Goal: Transaction & Acquisition: Purchase product/service

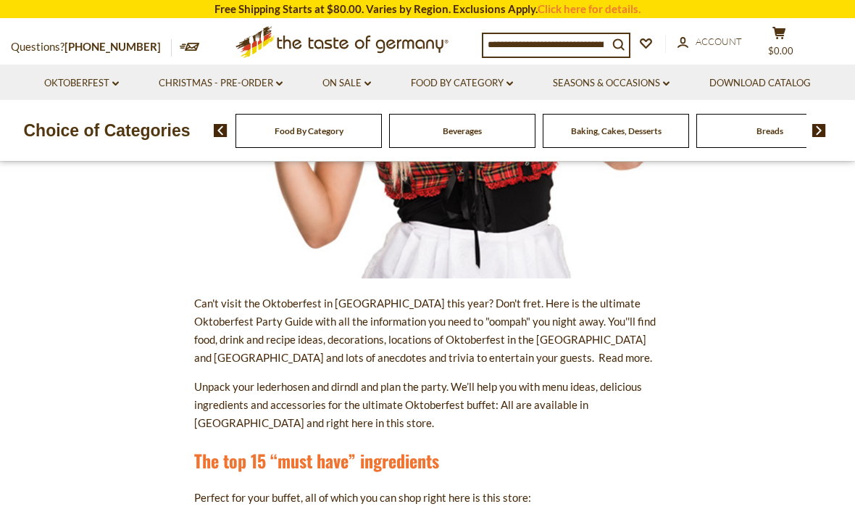
scroll to position [497, 0]
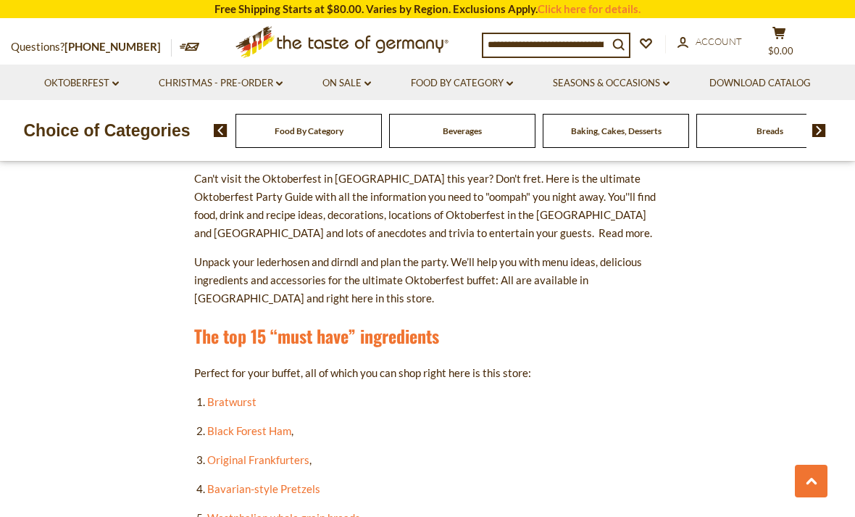
scroll to position [636, 0]
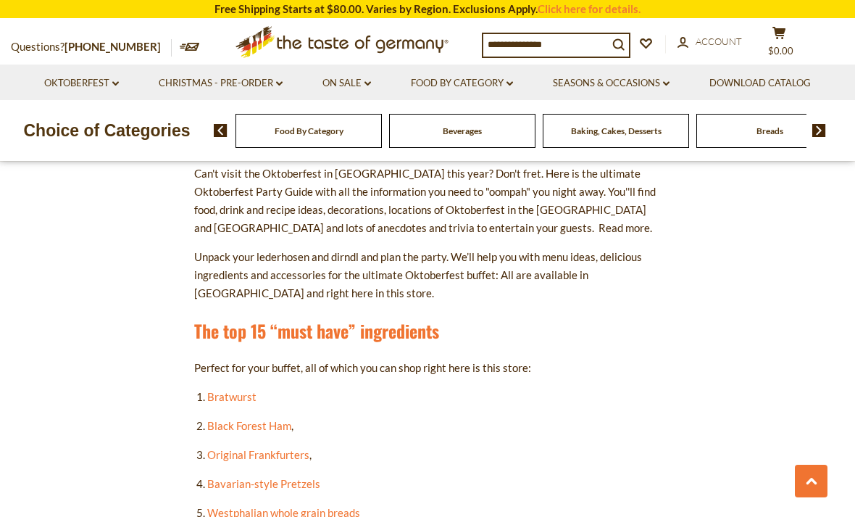
click at [278, 423] on link "Black Forest Ham" at bounding box center [249, 425] width 84 height 13
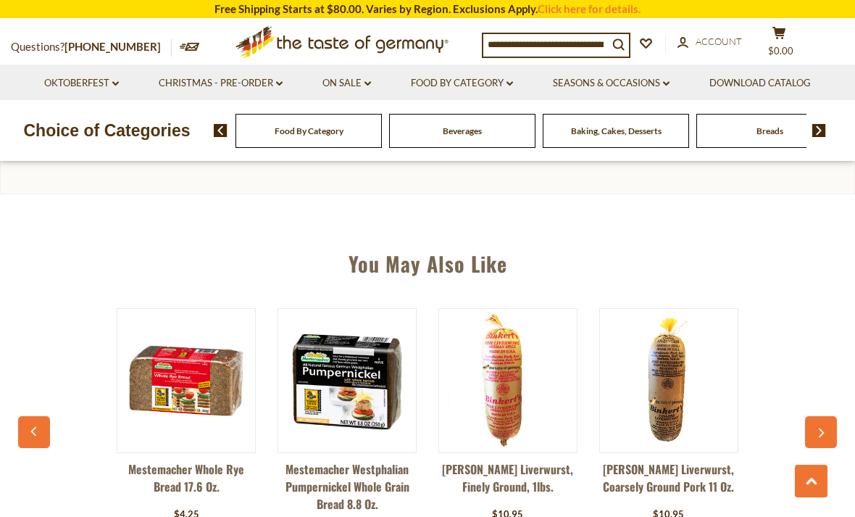
type input "**"
click at [816, 485] on icon at bounding box center [812, 481] width 12 height 7
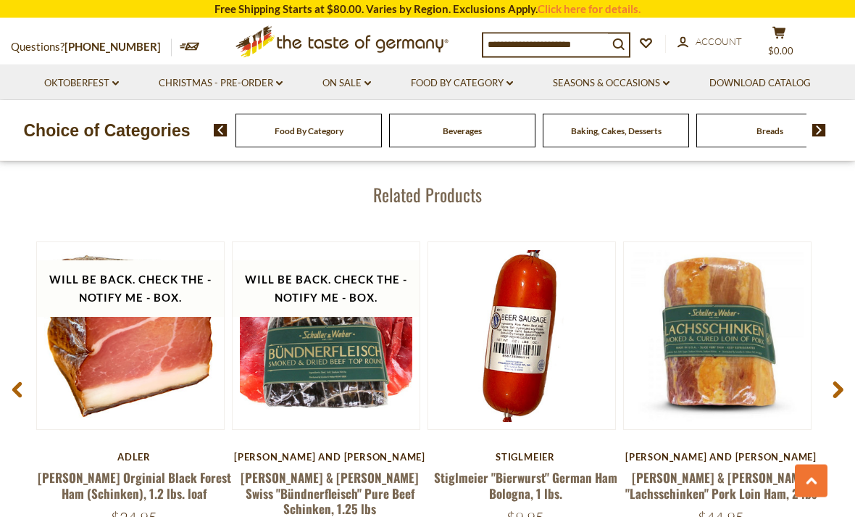
scroll to position [1881, 0]
click at [146, 477] on link "Adler Orginial Black Forest Ham (Schinken), 1.2 lbs. loaf" at bounding box center [135, 484] width 194 height 33
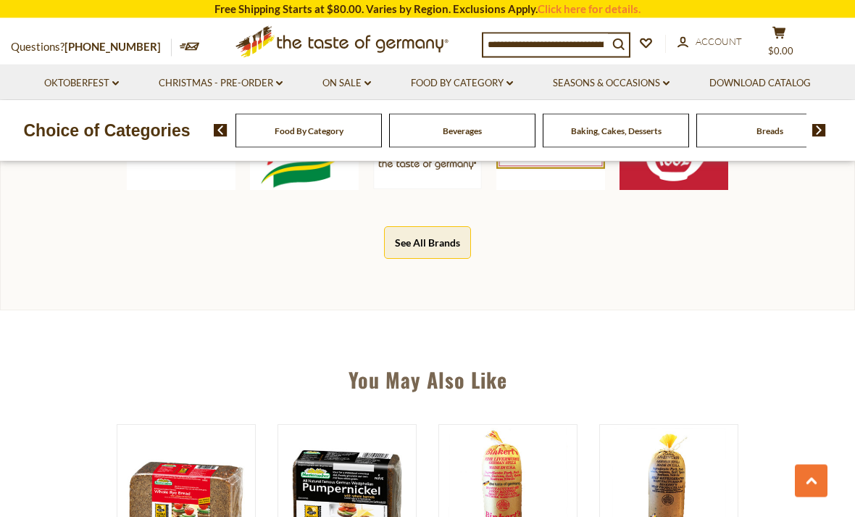
scroll to position [844, 0]
